Goal: Transaction & Acquisition: Book appointment/travel/reservation

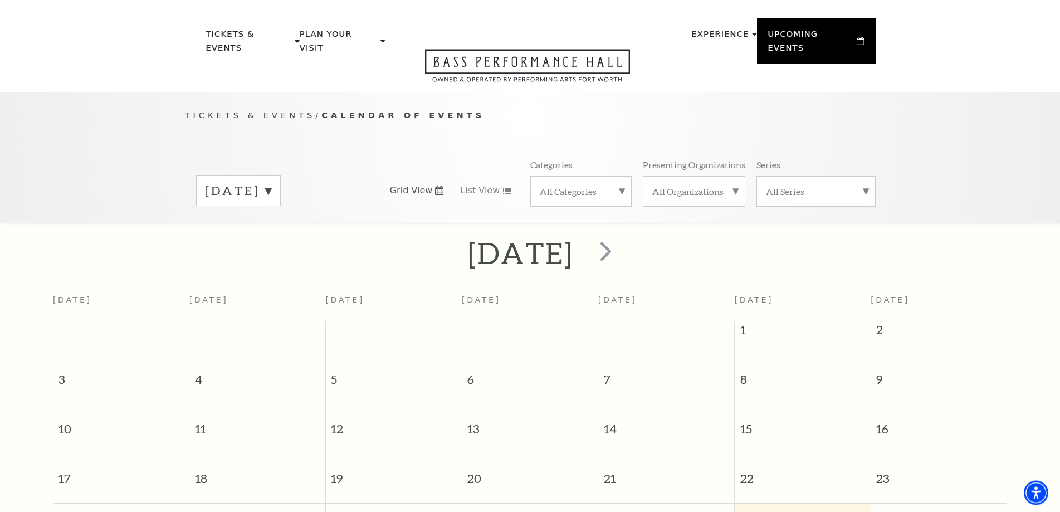
scroll to position [9, 0]
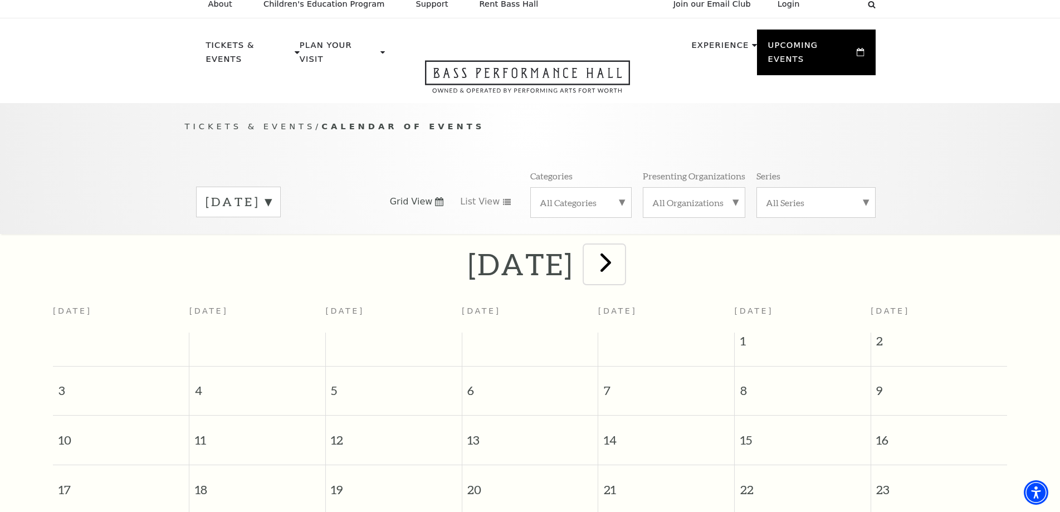
click at [621, 263] on span "next" at bounding box center [606, 262] width 32 height 32
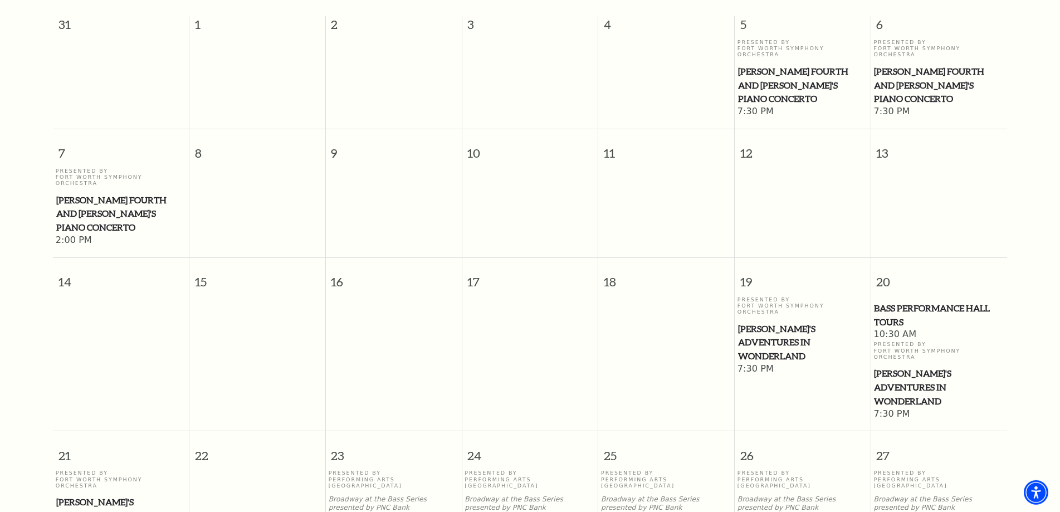
scroll to position [0, 0]
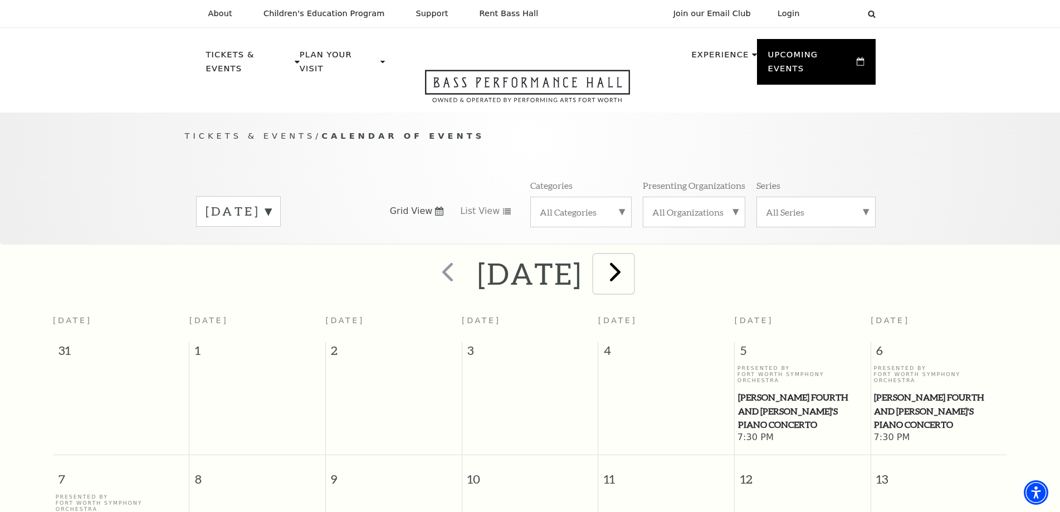
click at [631, 267] on span "next" at bounding box center [615, 272] width 32 height 32
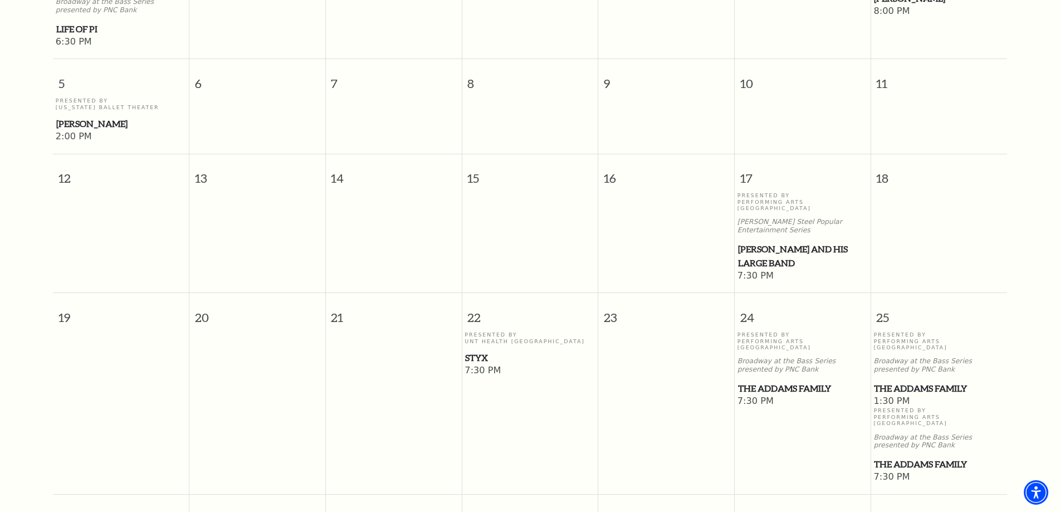
scroll to position [496, 0]
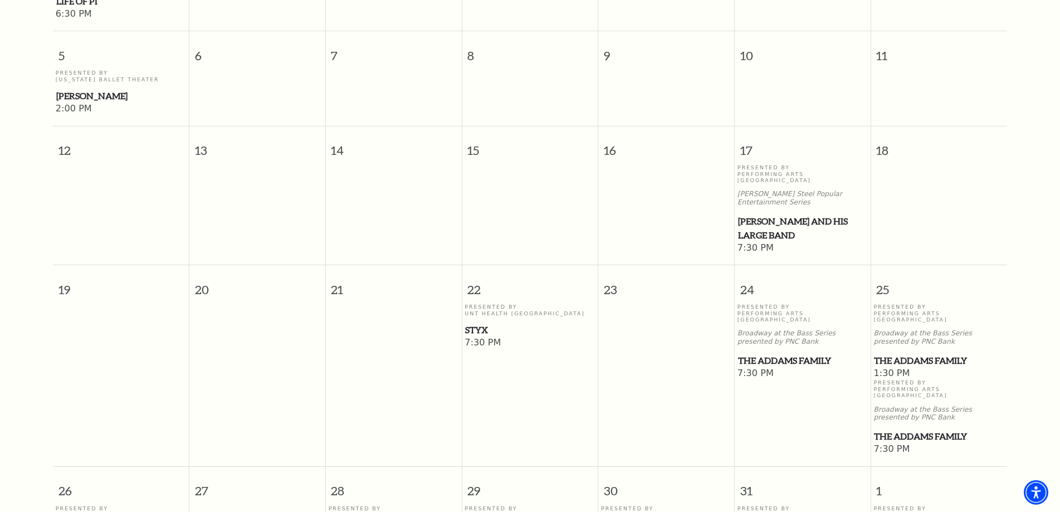
click at [481, 323] on span "Styx" at bounding box center [529, 330] width 129 height 14
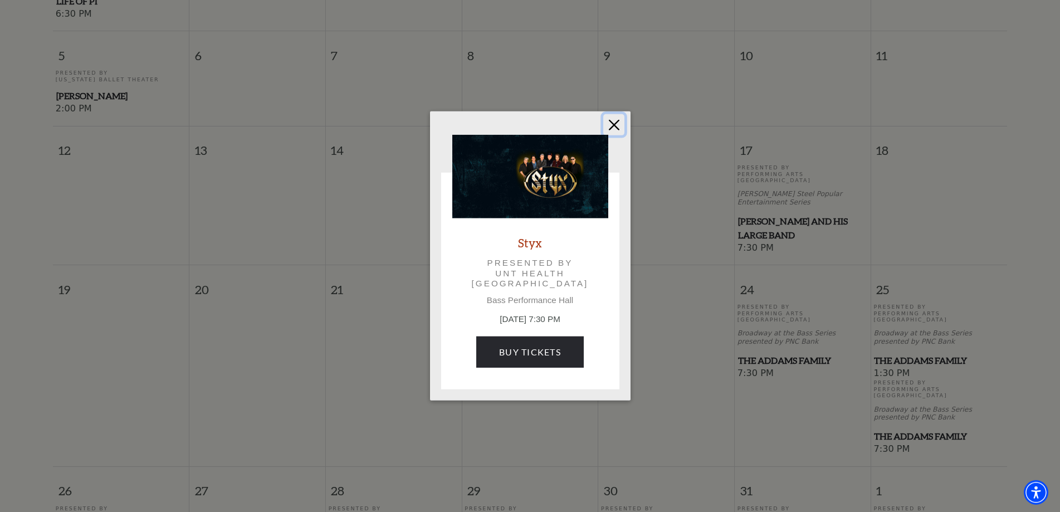
click at [615, 124] on button "Close" at bounding box center [613, 124] width 21 height 21
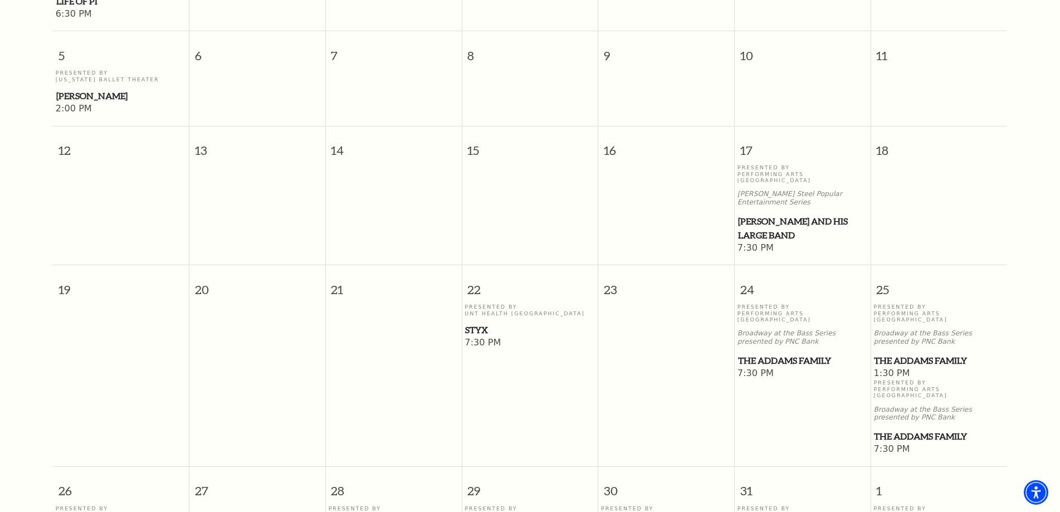
click at [479, 323] on span "Styx" at bounding box center [529, 330] width 129 height 14
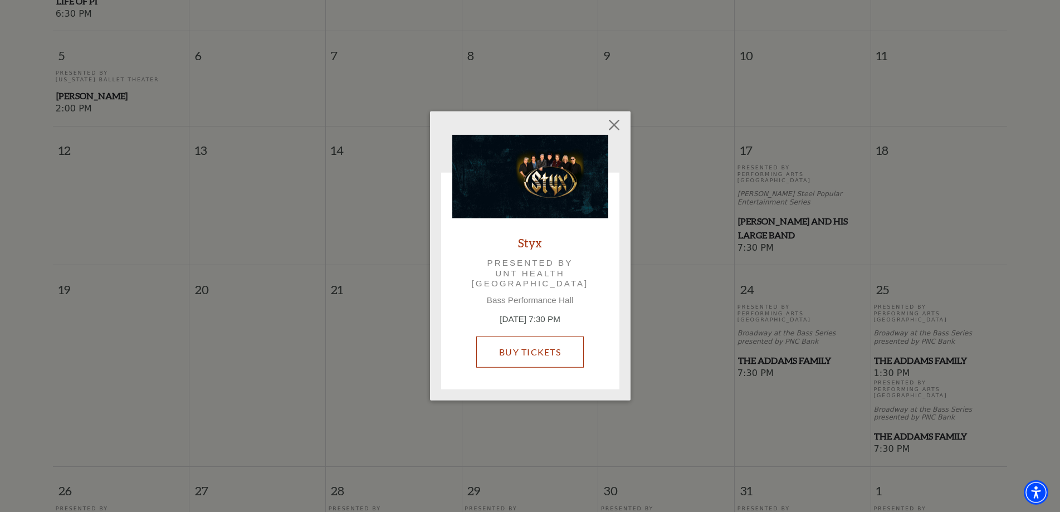
click at [547, 356] on link "Buy Tickets" at bounding box center [529, 351] width 107 height 31
click at [614, 125] on button "Close" at bounding box center [613, 124] width 21 height 21
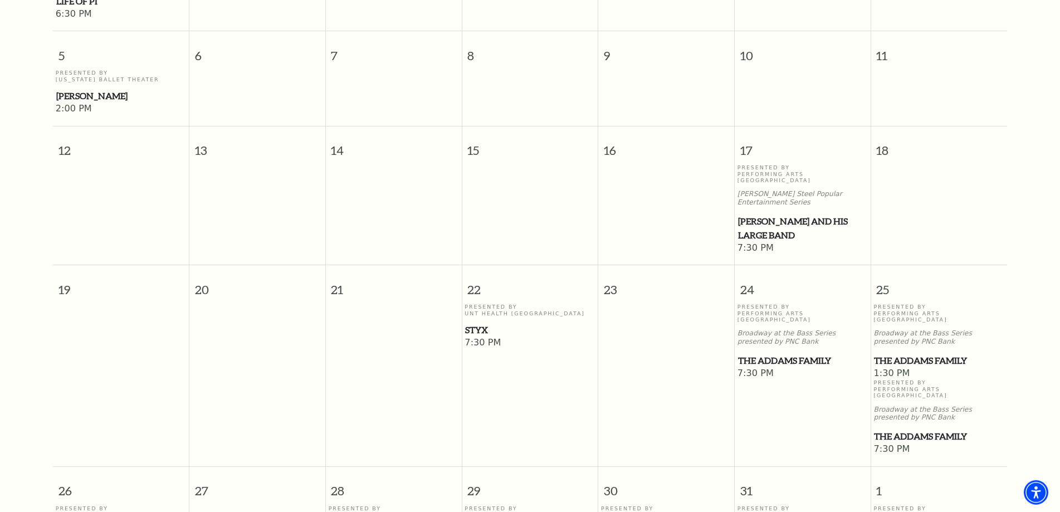
click at [785, 214] on span "[PERSON_NAME] and his Large Band" at bounding box center [802, 227] width 129 height 27
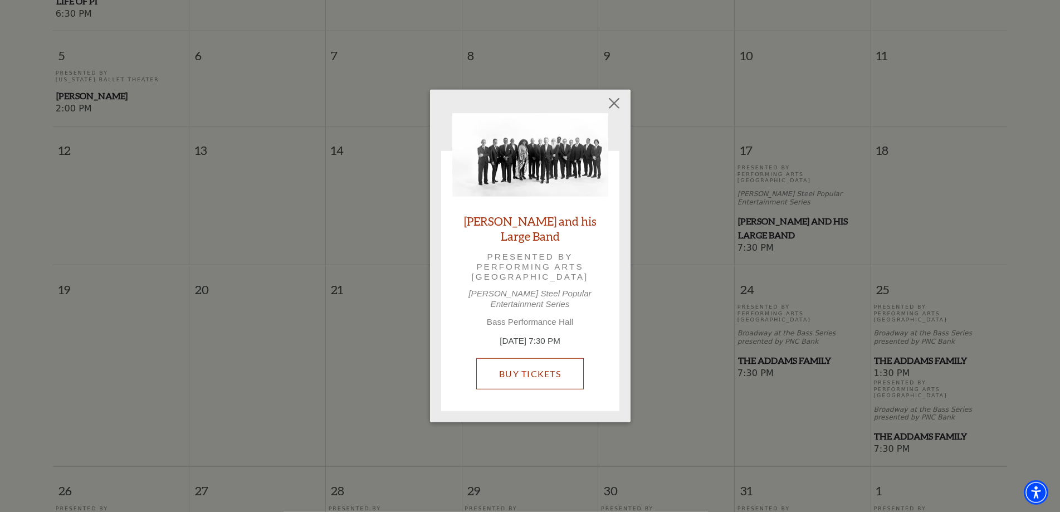
click at [552, 369] on link "Buy Tickets" at bounding box center [529, 373] width 107 height 31
click at [618, 107] on button "Close" at bounding box center [613, 102] width 21 height 21
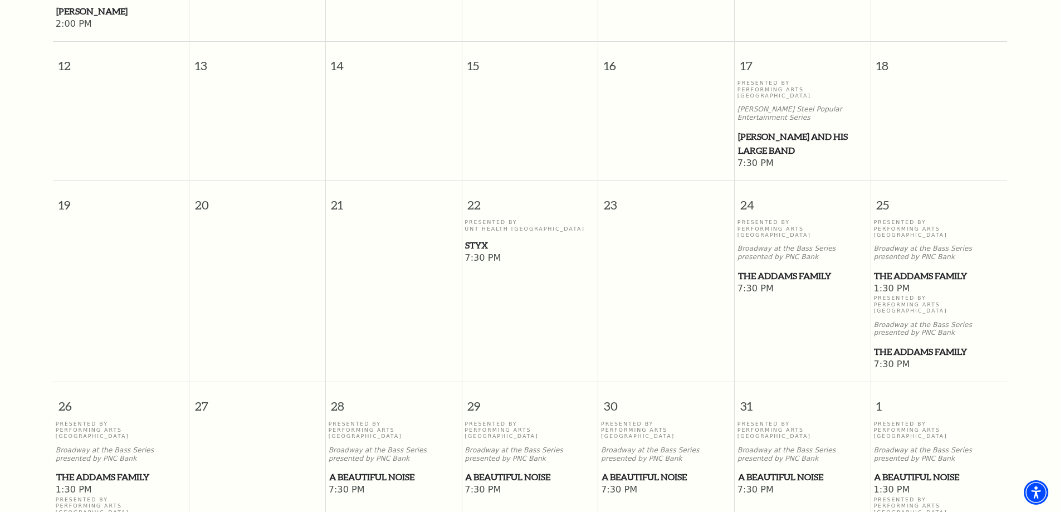
scroll to position [780, 0]
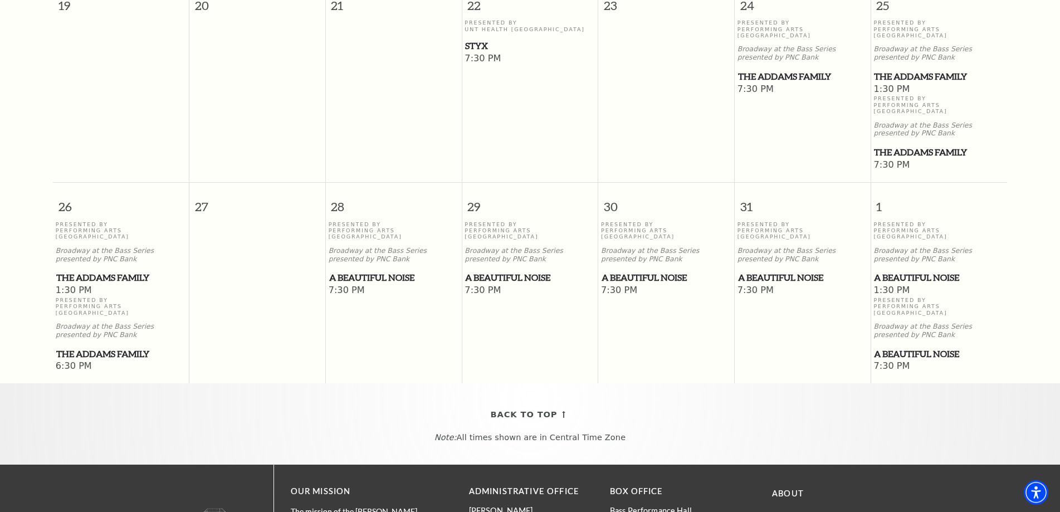
click at [399, 271] on span "A Beautiful Noise" at bounding box center [393, 278] width 129 height 14
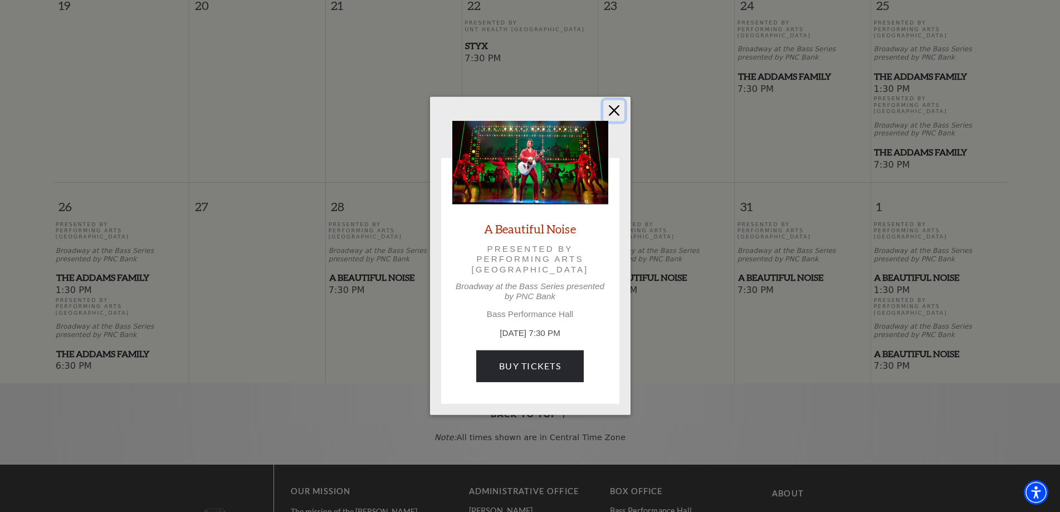
click at [620, 108] on button "Close" at bounding box center [613, 110] width 21 height 21
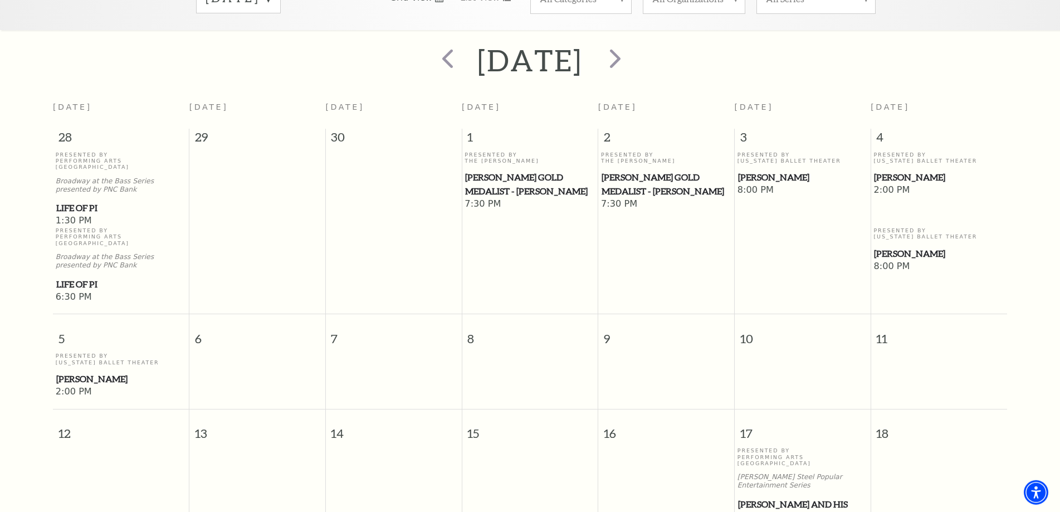
scroll to position [155, 0]
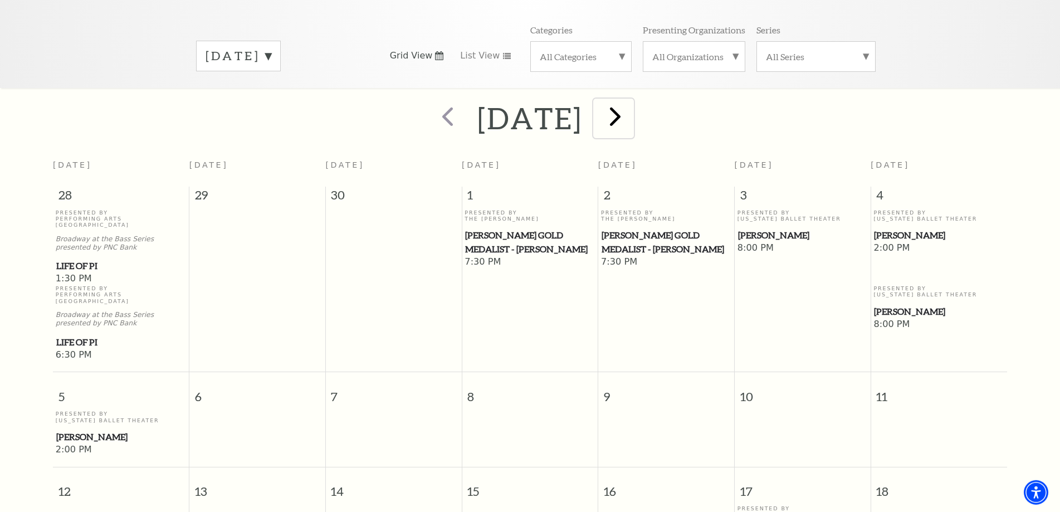
click at [631, 114] on span "next" at bounding box center [615, 116] width 32 height 32
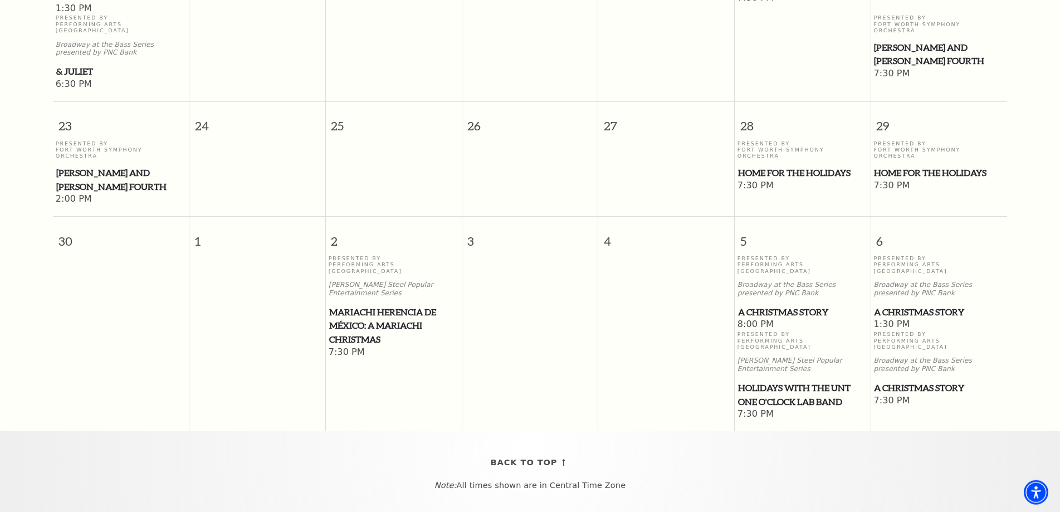
scroll to position [1064, 0]
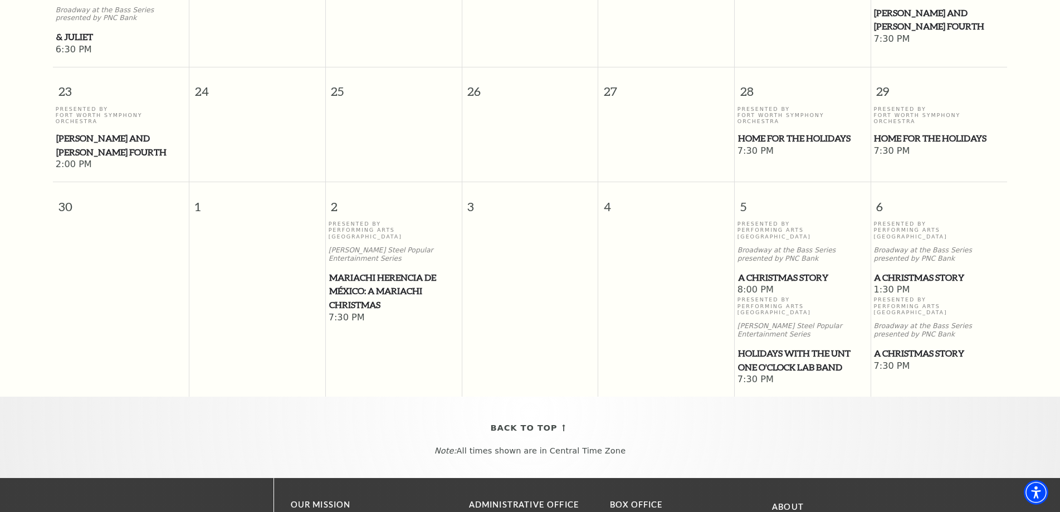
click at [777, 346] on span "Holidays with the UNT One O'Clock Lab Band" at bounding box center [802, 359] width 129 height 27
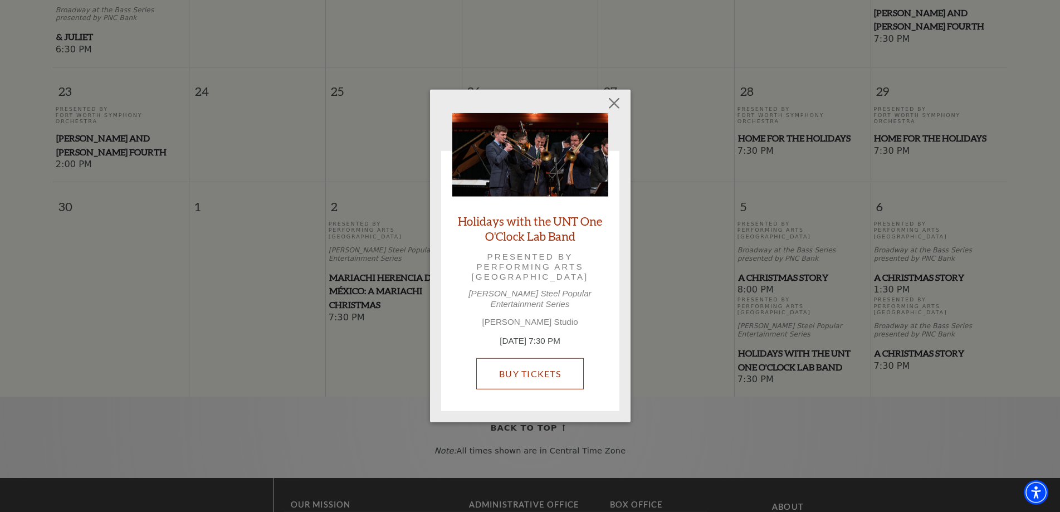
click at [504, 365] on link "Buy Tickets" at bounding box center [529, 373] width 107 height 31
click at [616, 104] on button "Close" at bounding box center [613, 102] width 21 height 21
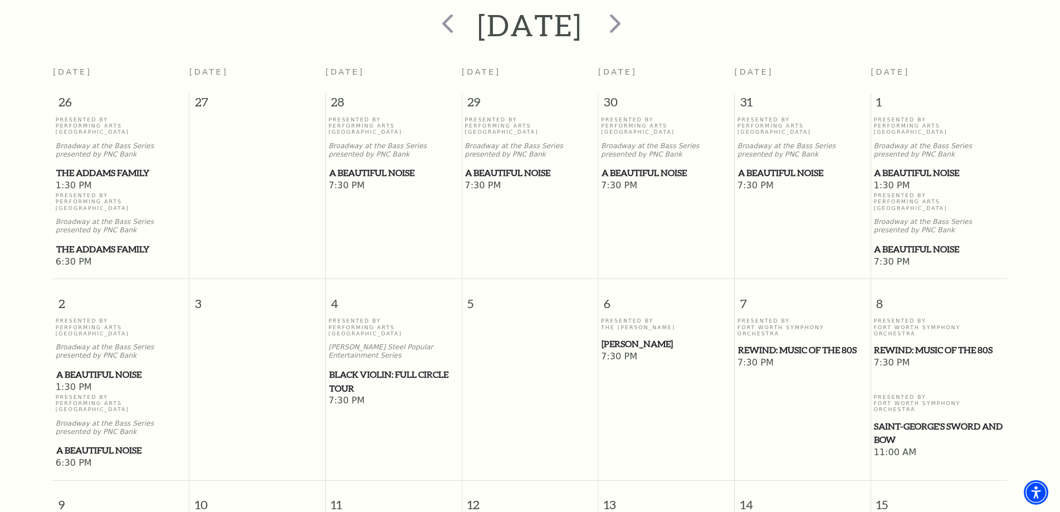
scroll to position [155, 0]
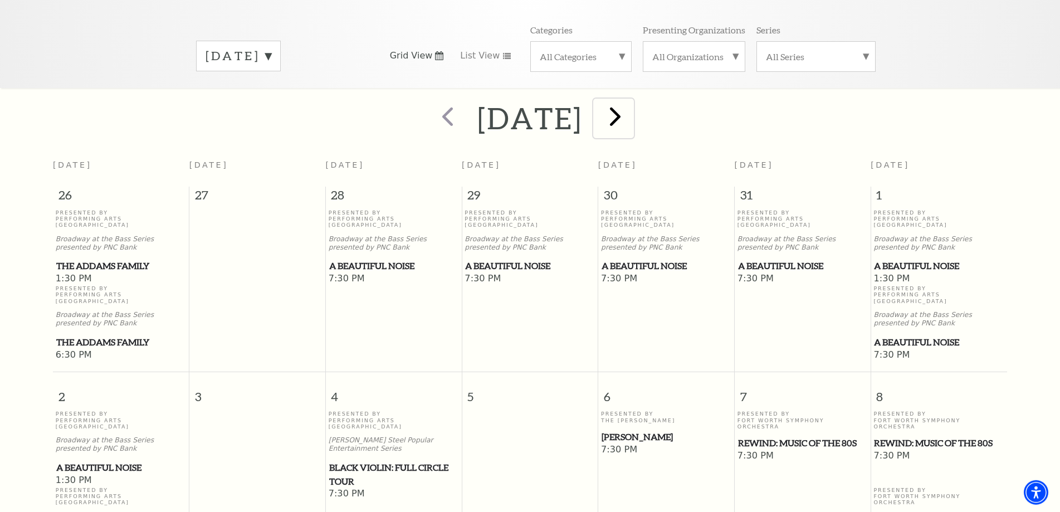
click at [631, 114] on span "next" at bounding box center [615, 116] width 32 height 32
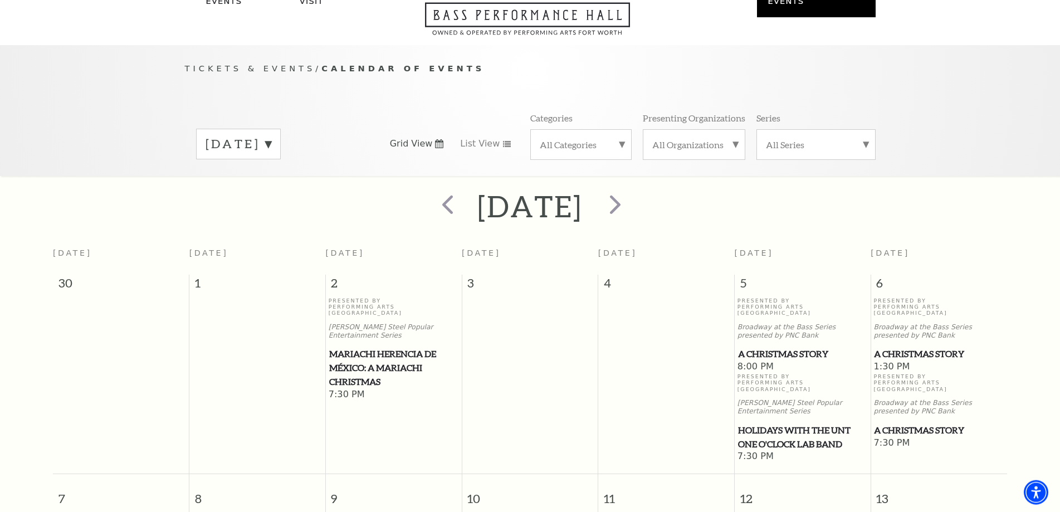
scroll to position [42, 0]
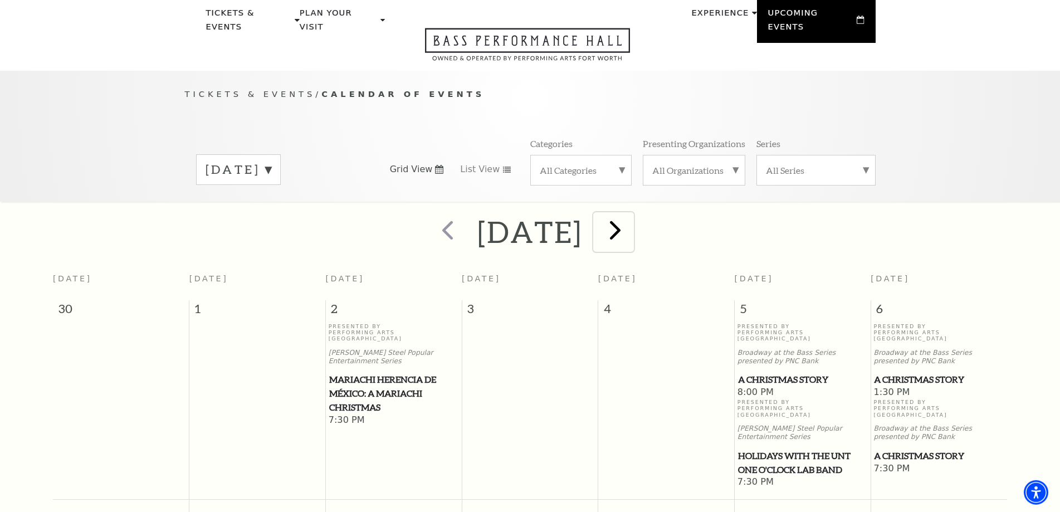
click at [631, 232] on span "next" at bounding box center [615, 230] width 32 height 32
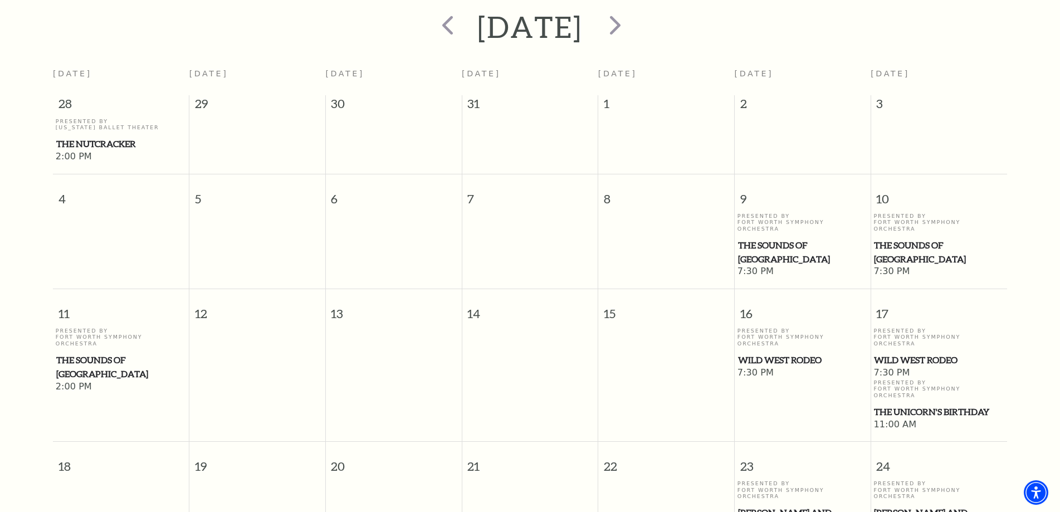
scroll to position [155, 0]
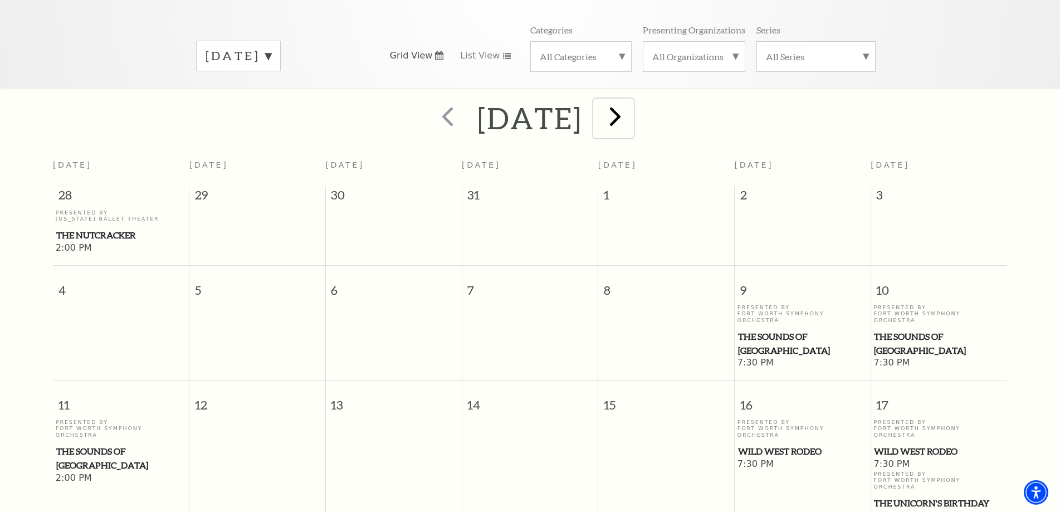
click at [631, 116] on span "next" at bounding box center [615, 116] width 32 height 32
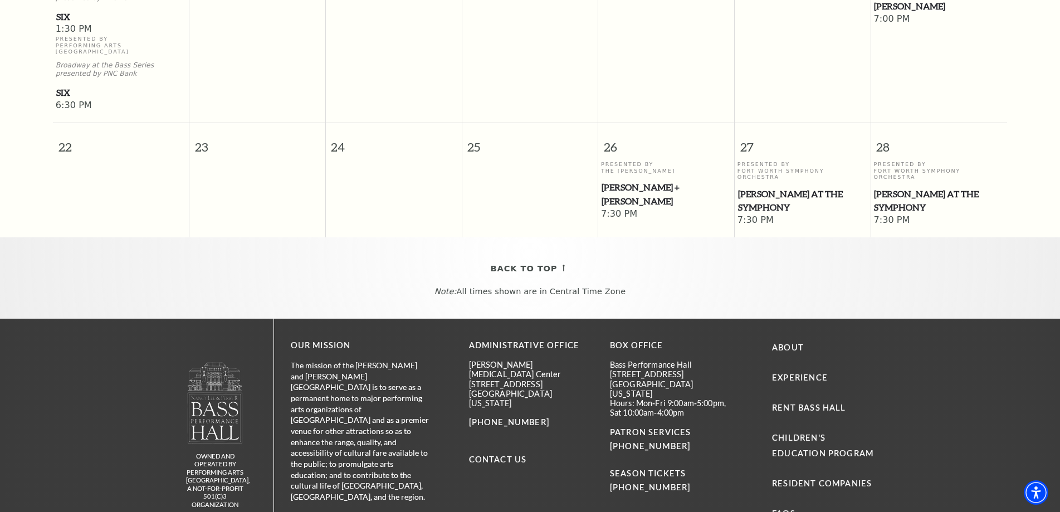
scroll to position [758, 0]
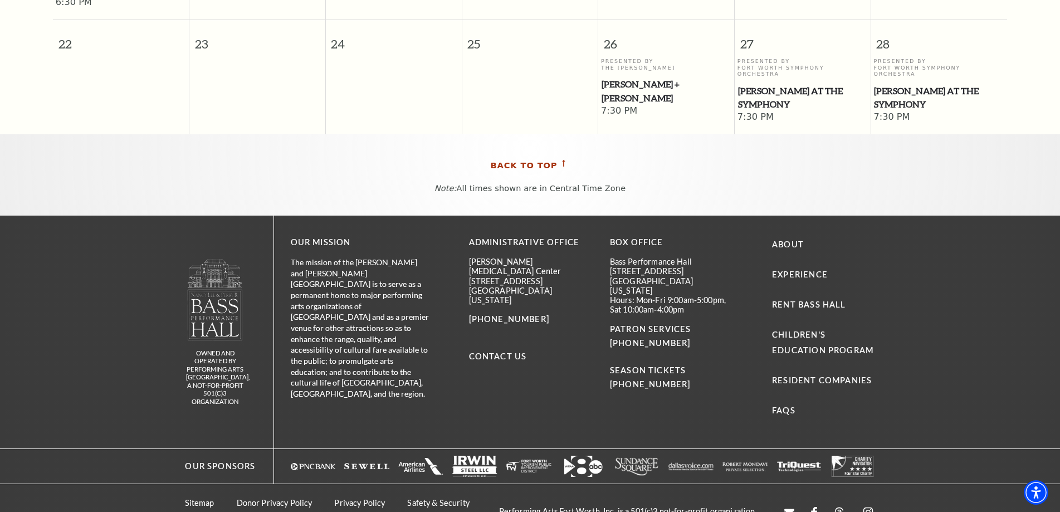
click at [558, 160] on icon at bounding box center [563, 163] width 11 height 7
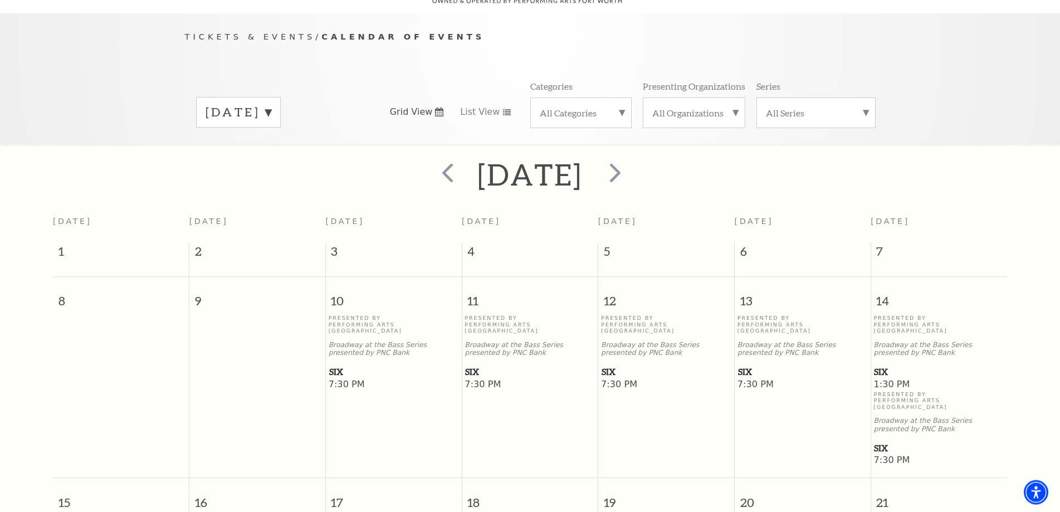
scroll to position [99, 0]
click at [631, 175] on span "next" at bounding box center [615, 173] width 32 height 32
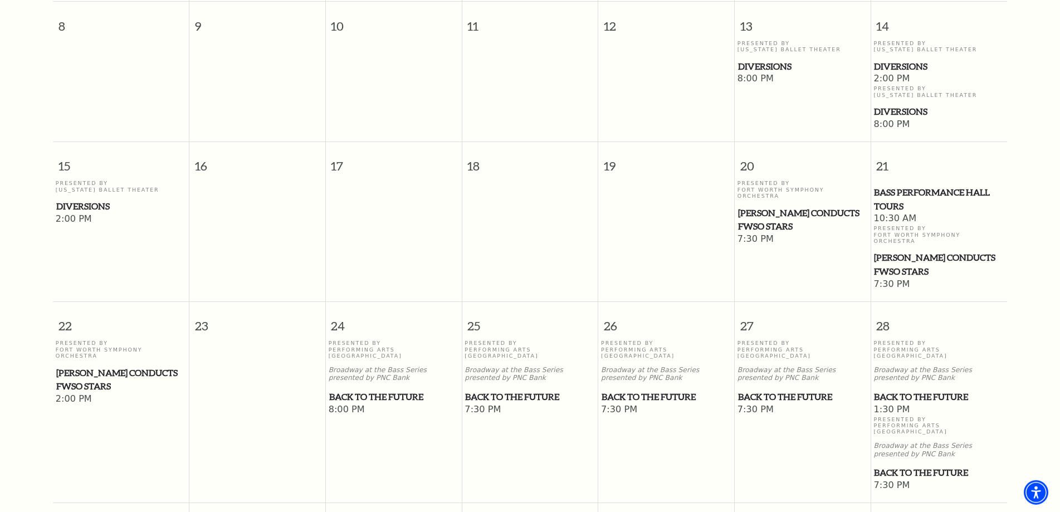
scroll to position [0, 0]
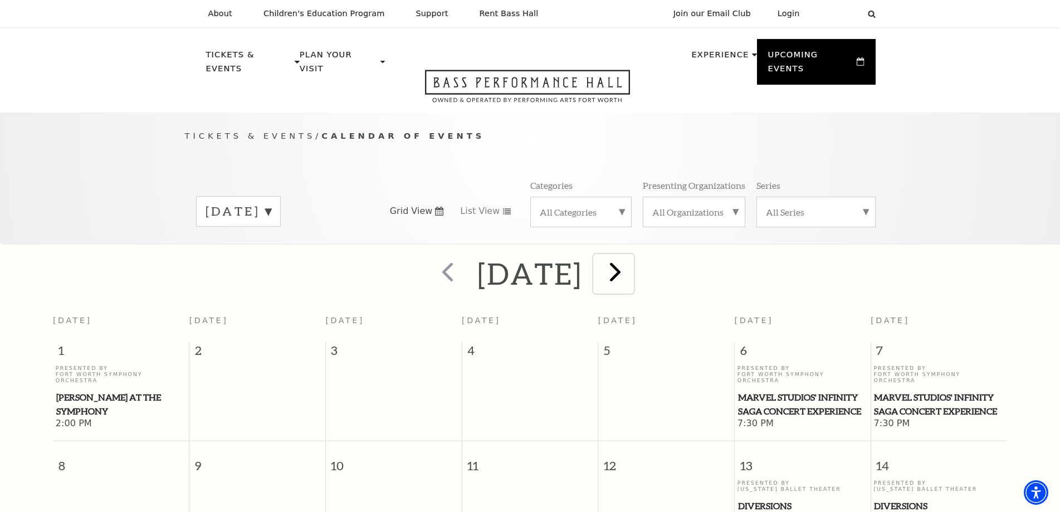
click at [631, 270] on span "next" at bounding box center [615, 272] width 32 height 32
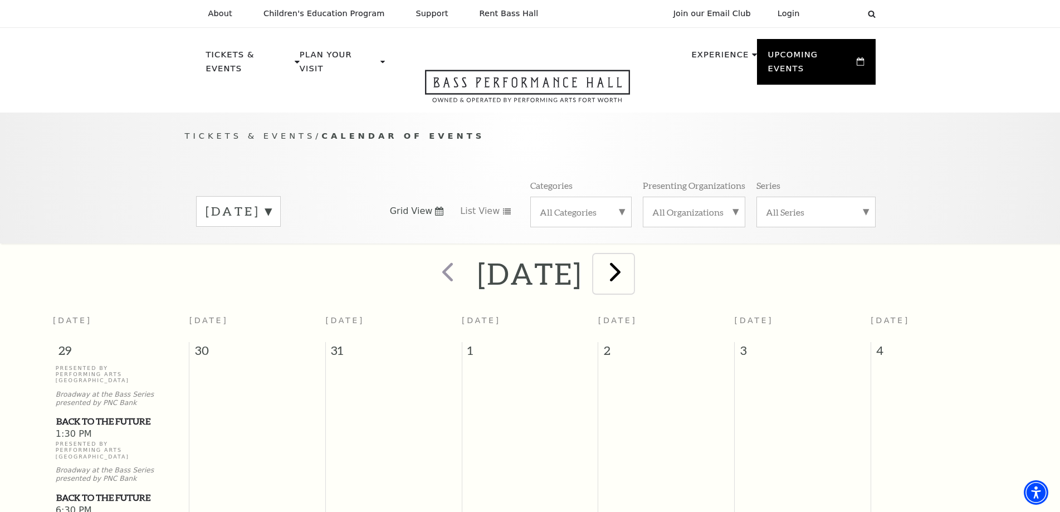
click at [631, 275] on span "next" at bounding box center [615, 272] width 32 height 32
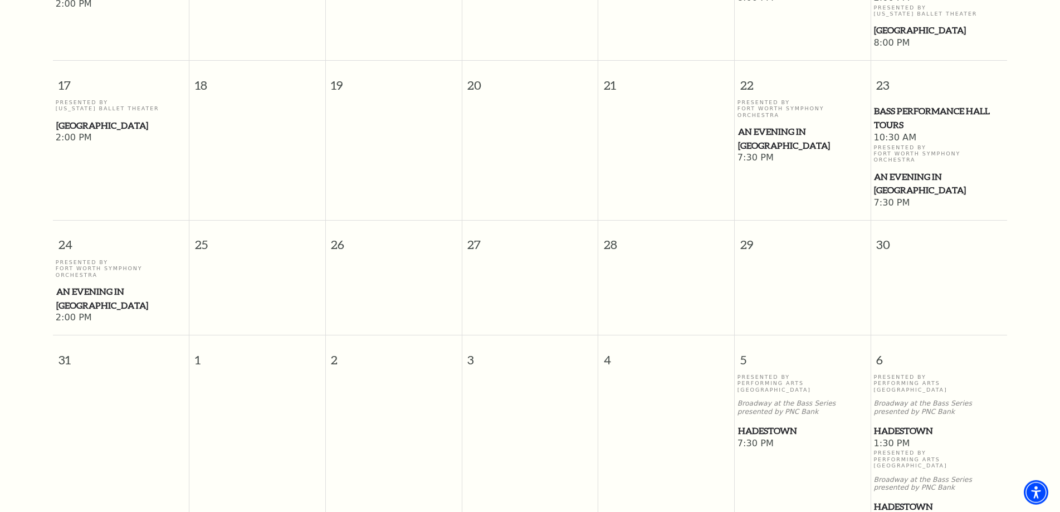
scroll to position [837, 0]
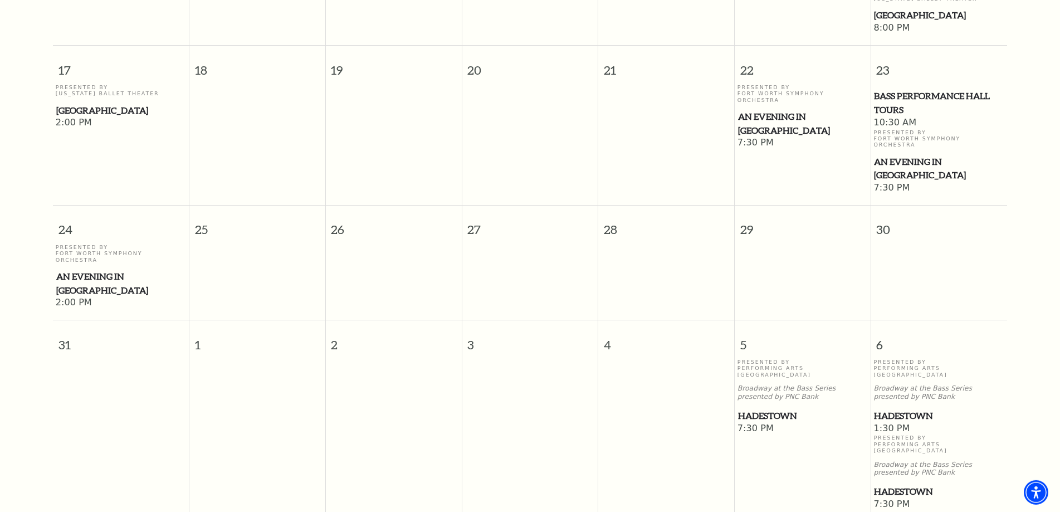
click at [778, 409] on span "Hadestown" at bounding box center [802, 416] width 129 height 14
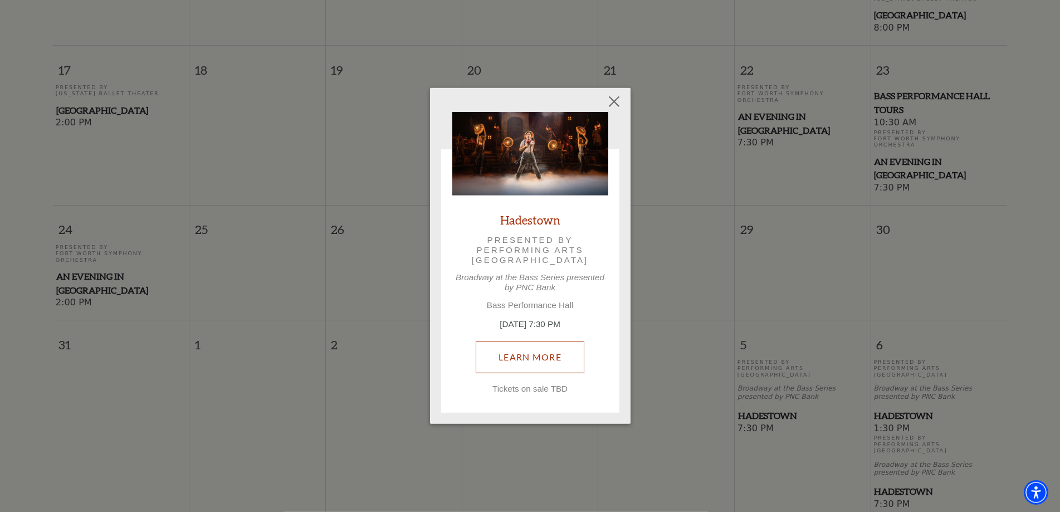
click at [563, 358] on link "Learn More" at bounding box center [530, 356] width 109 height 31
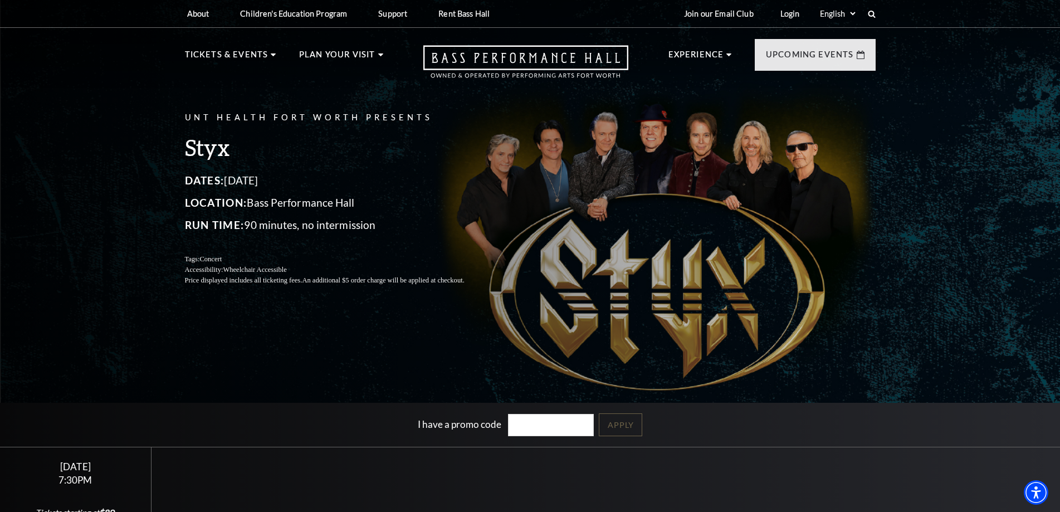
click at [342, 325] on div "UNT Health Fort Worth Presents Styx Dates: October 22, 2025 Location: Bass Perf…" at bounding box center [530, 279] width 1060 height 572
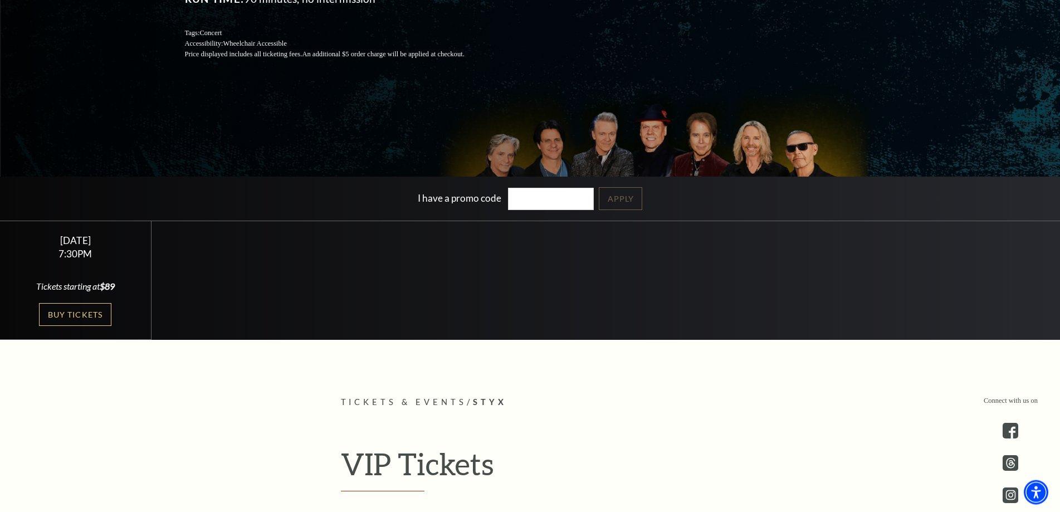
scroll to position [227, 0]
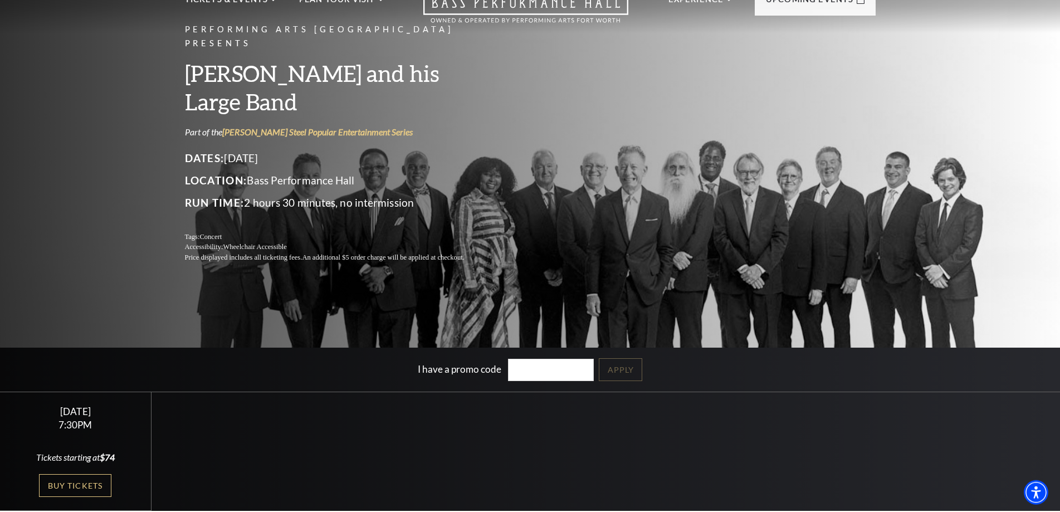
scroll to position [114, 0]
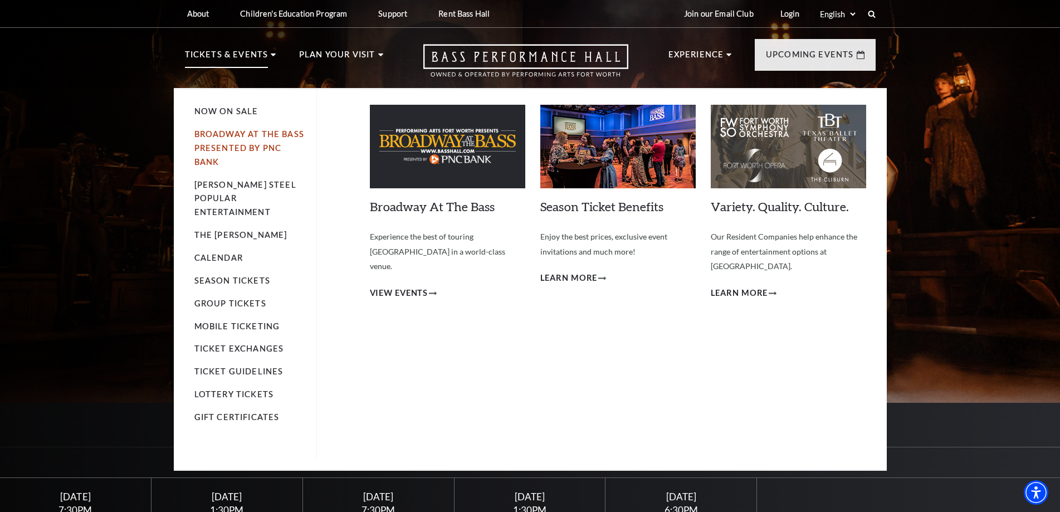
click at [242, 145] on link "Broadway At The Bass presented by PNC Bank" at bounding box center [249, 147] width 110 height 37
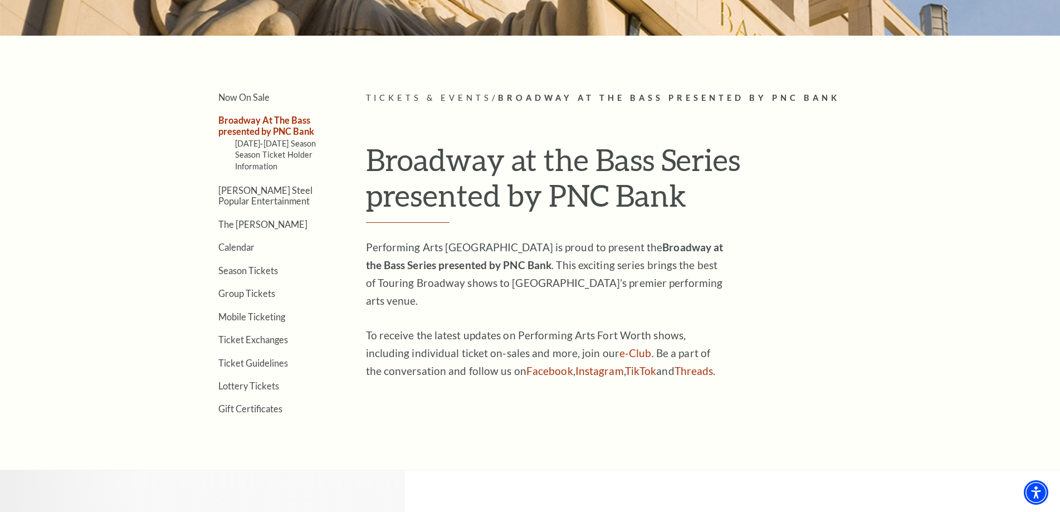
scroll to position [284, 0]
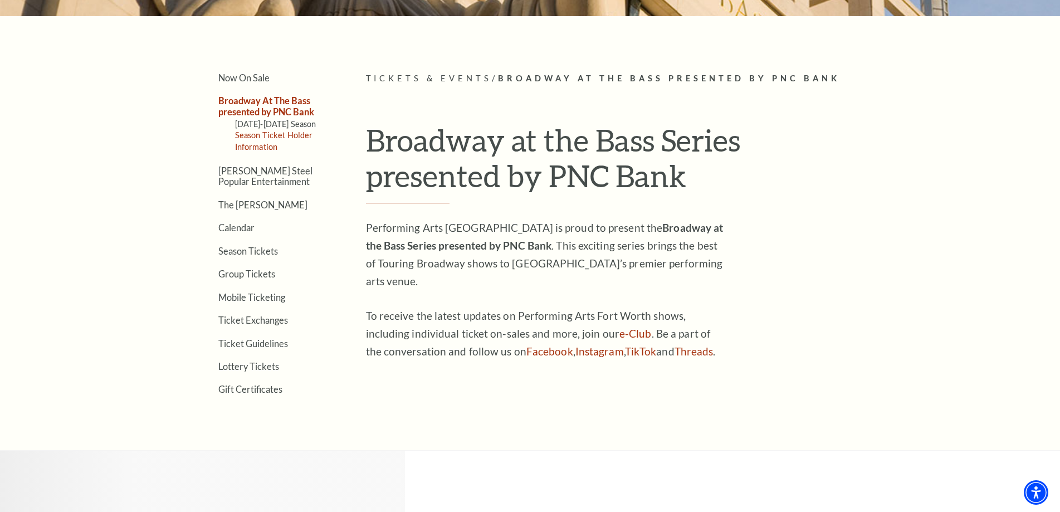
click at [289, 138] on link "Season Ticket Holder Information" at bounding box center [274, 140] width 78 height 21
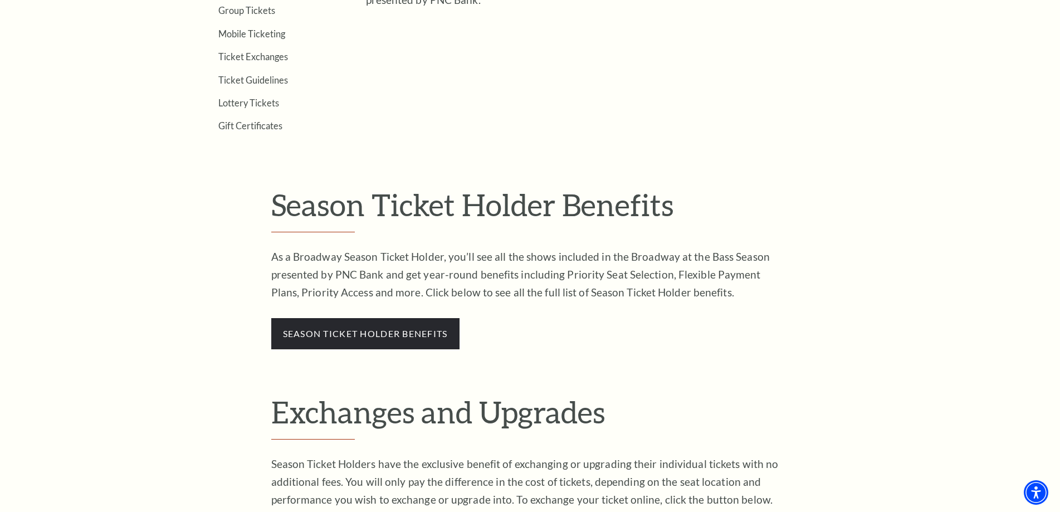
scroll to position [170, 0]
